Goal: Task Accomplishment & Management: Manage account settings

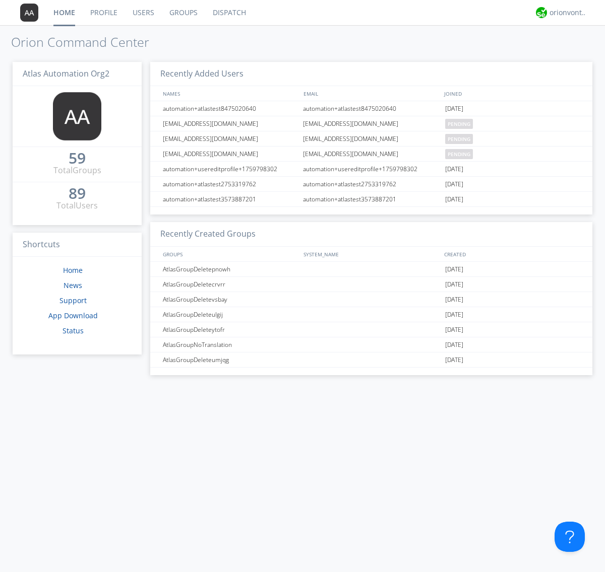
click at [143, 13] on link "Users" at bounding box center [143, 12] width 37 height 25
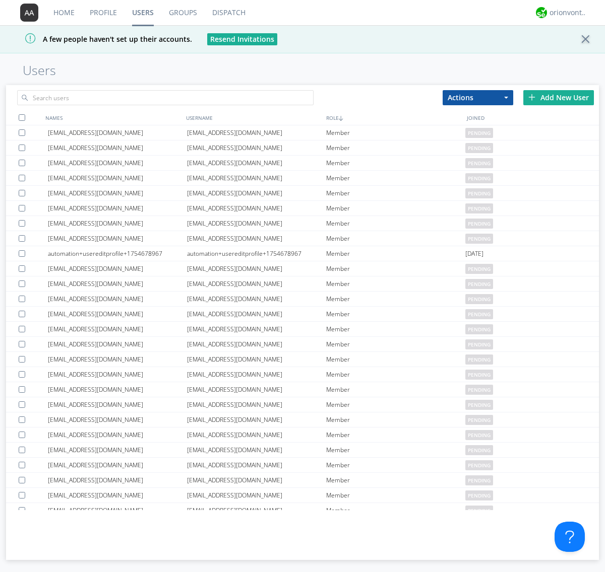
click at [558, 97] on div "Add New User" at bounding box center [558, 97] width 71 height 15
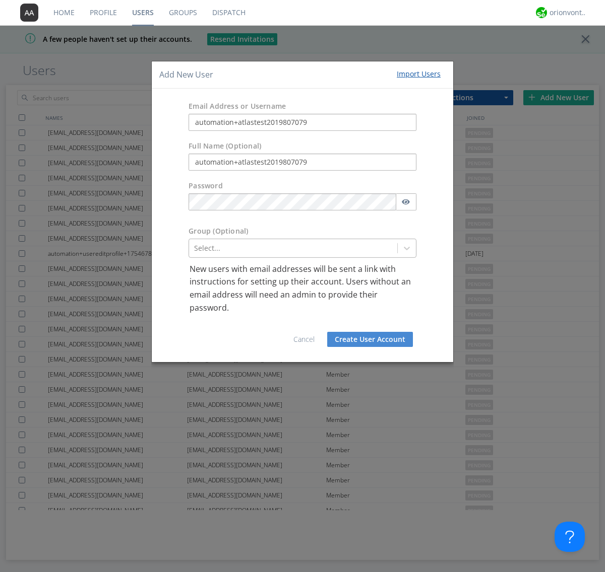
click at [293, 248] on div at bounding box center [293, 248] width 198 height 12
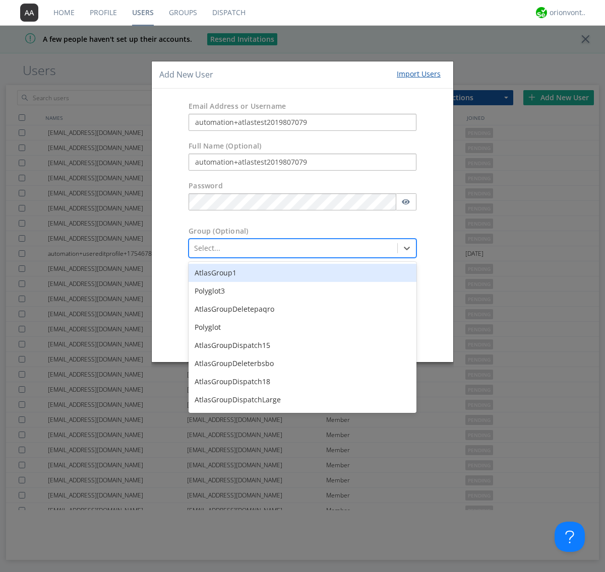
click at [370, 340] on button "Create User Account" at bounding box center [370, 339] width 86 height 15
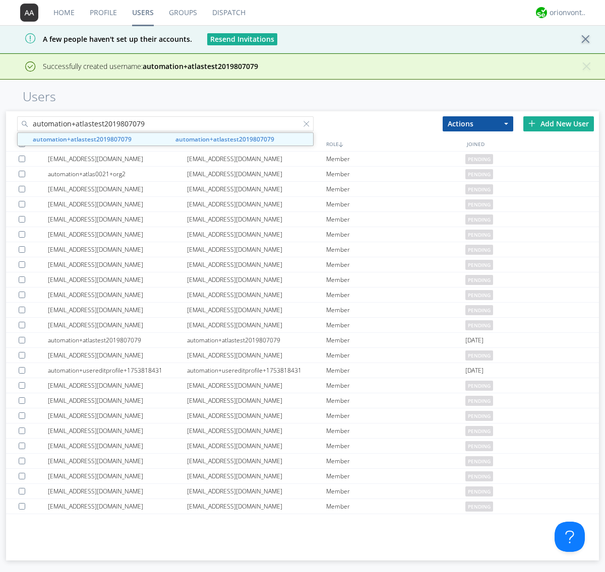
type input "automation+atlastest2019807079"
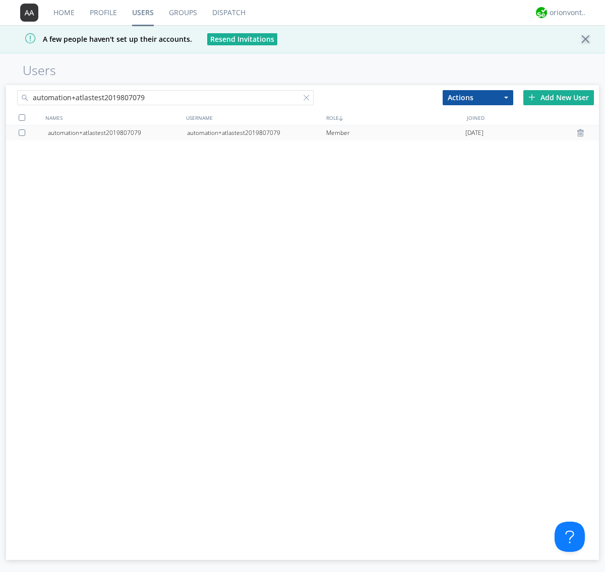
click at [256, 133] on div "automation+atlastest2019807079" at bounding box center [256, 132] width 139 height 15
